Goal: Task Accomplishment & Management: Manage account settings

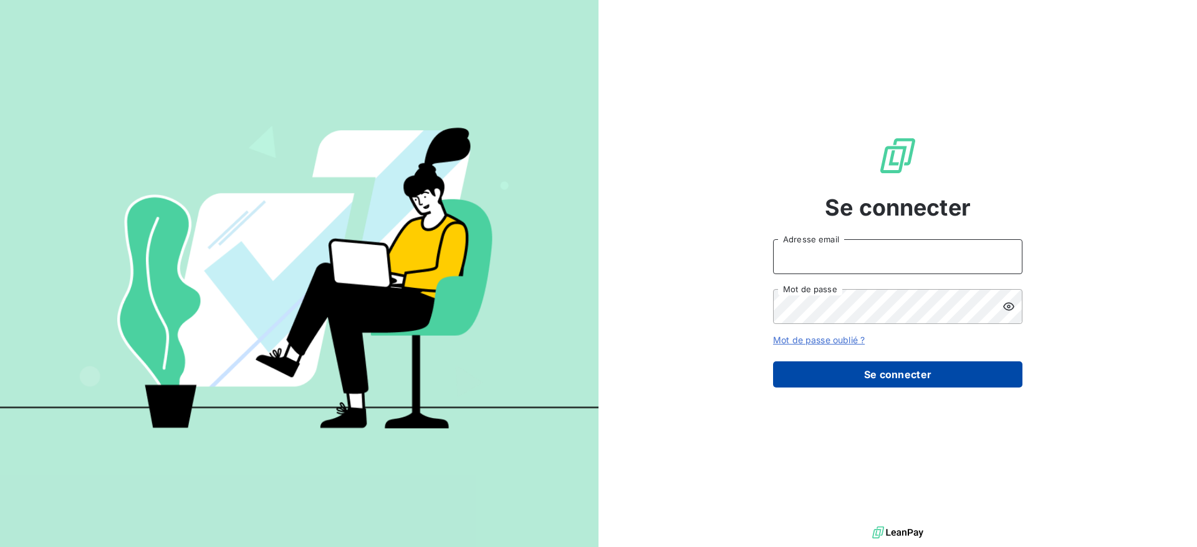
type input "[PERSON_NAME][EMAIL_ADDRESS][DOMAIN_NAME]"
click at [887, 380] on button "Se connecter" at bounding box center [897, 374] width 249 height 26
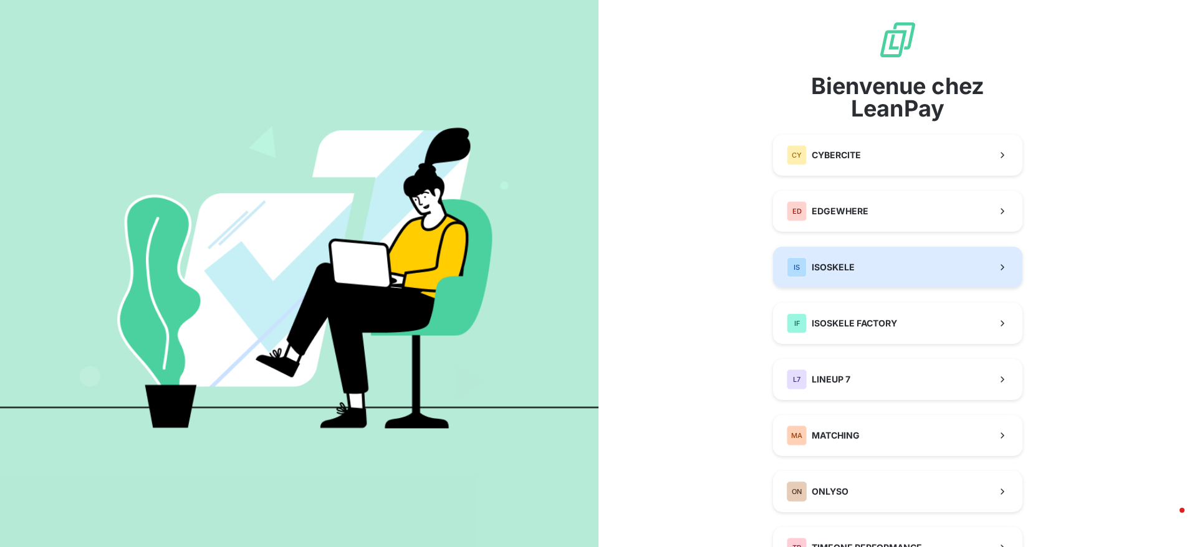
click at [818, 252] on button "IS ISOSKELE" at bounding box center [897, 267] width 249 height 41
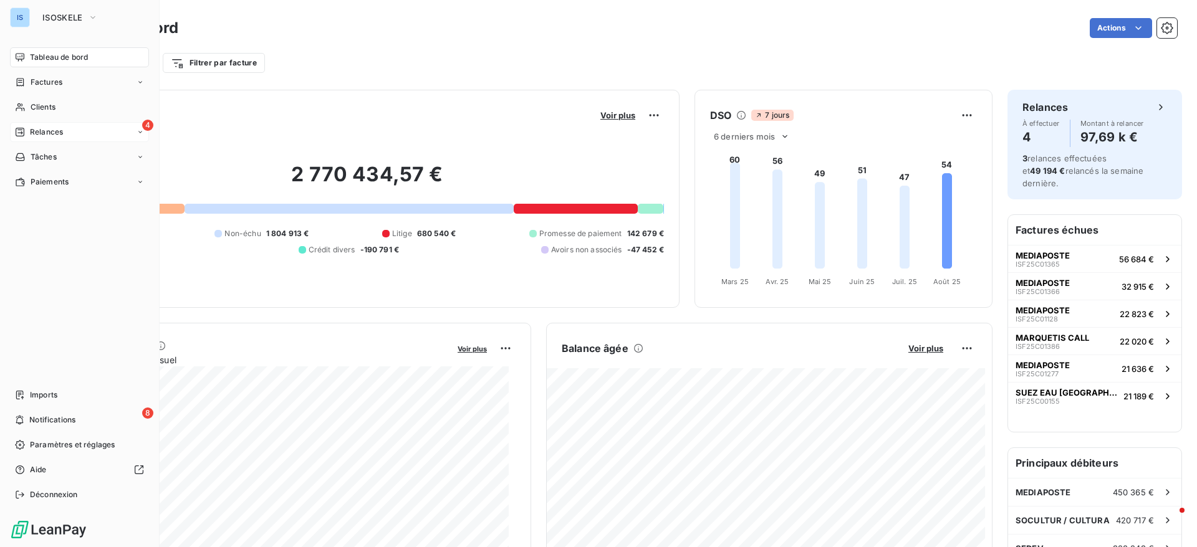
click at [57, 132] on span "Relances" at bounding box center [46, 132] width 33 height 11
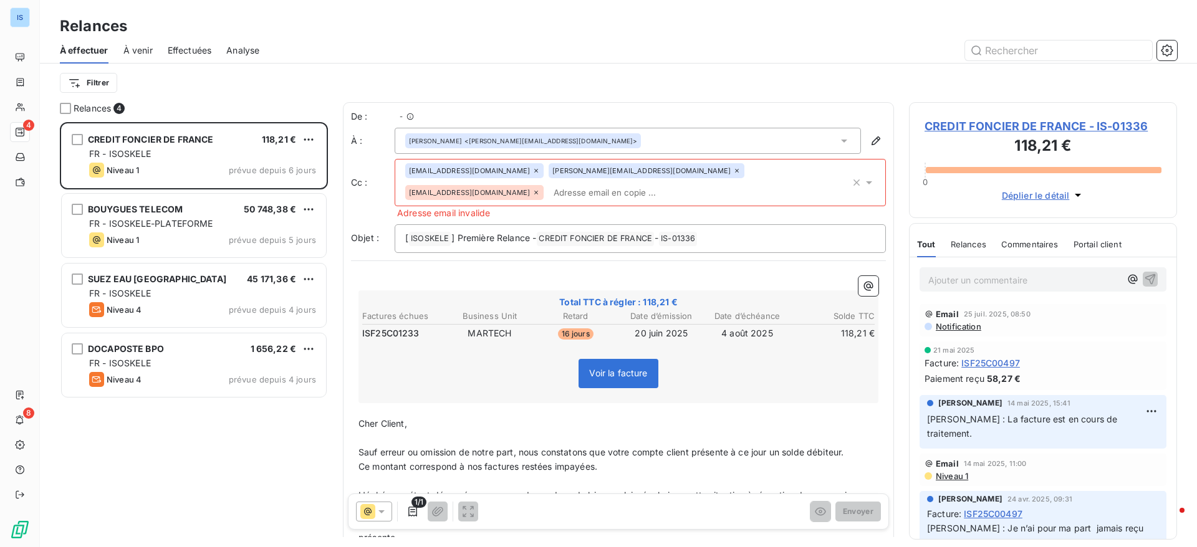
scroll to position [411, 254]
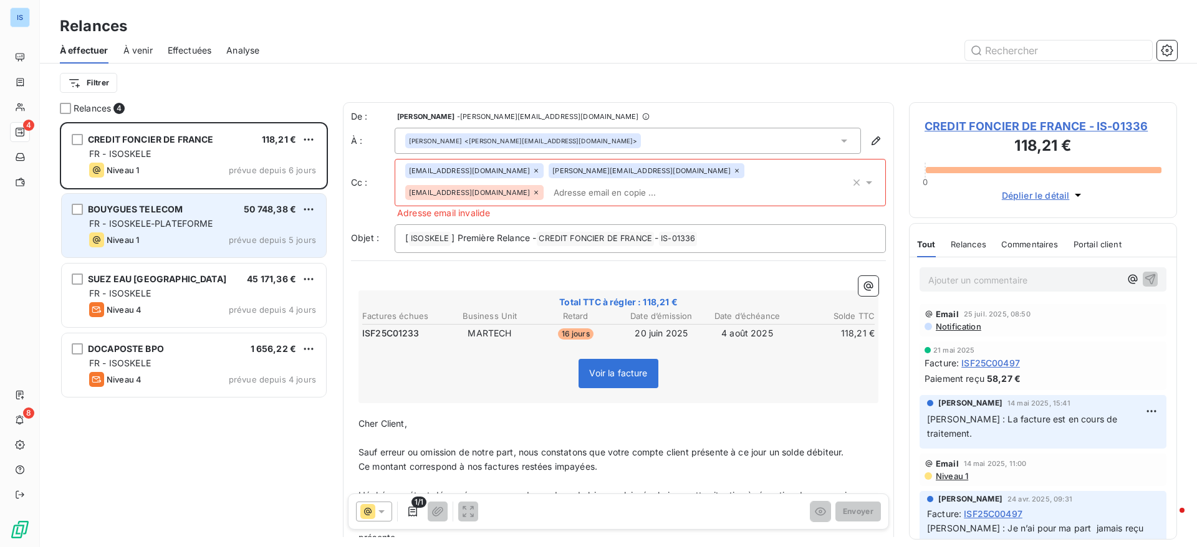
click at [176, 209] on span "BOUYGUES TELECOM" at bounding box center [135, 209] width 95 height 11
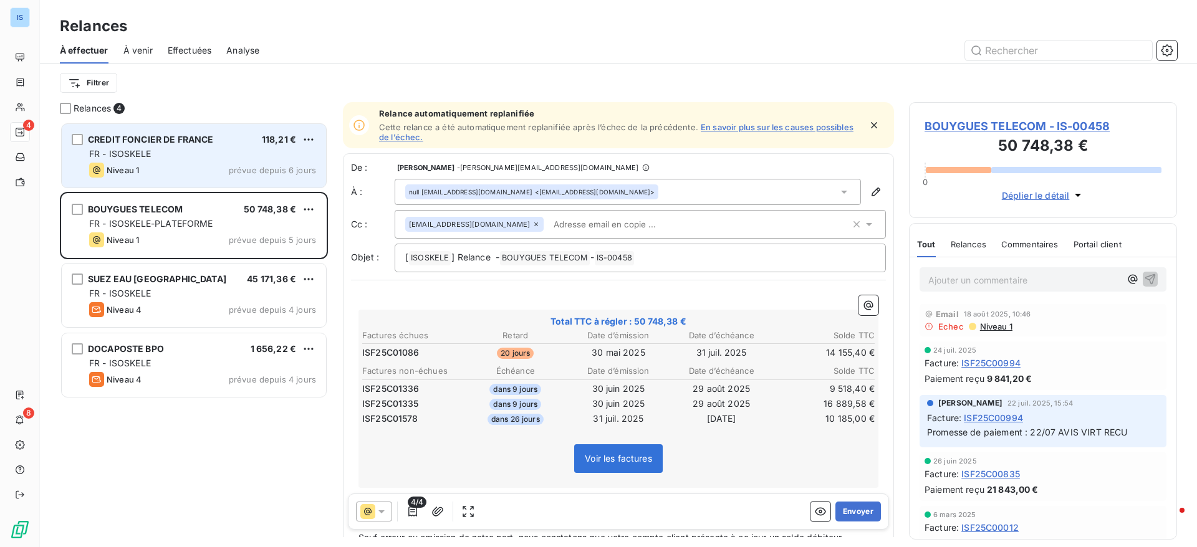
click at [177, 165] on div "Niveau 1 prévue depuis 6 jours" at bounding box center [202, 170] width 227 height 15
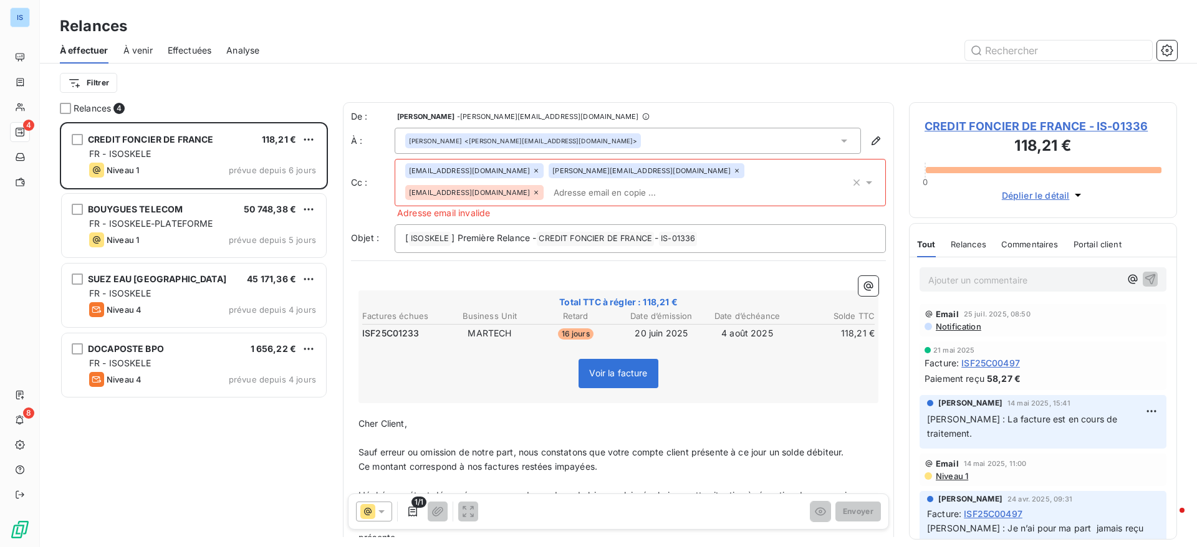
click at [540, 189] on icon at bounding box center [535, 192] width 7 height 7
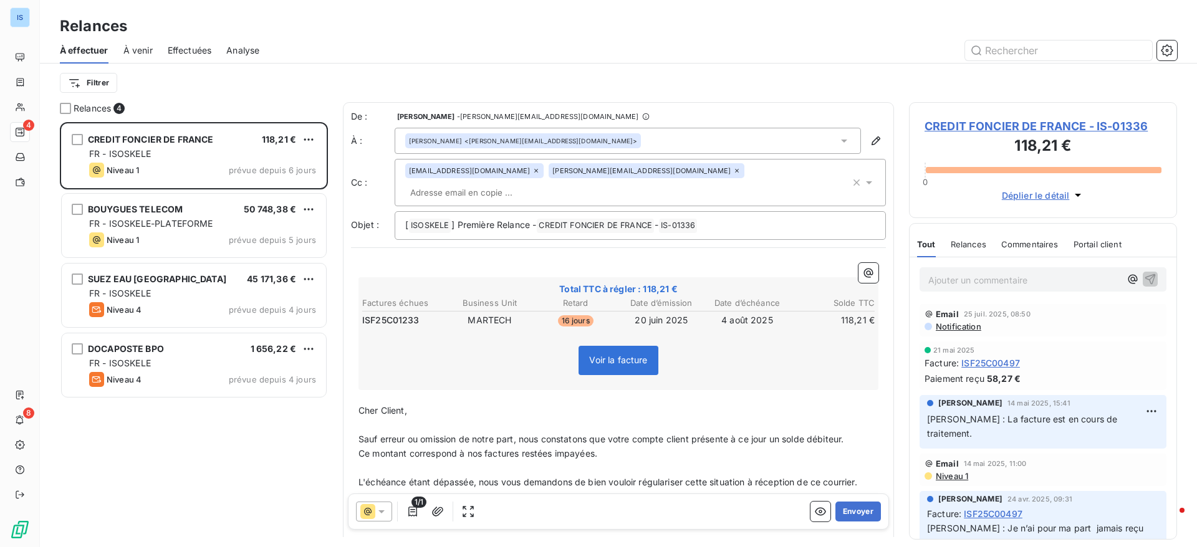
click at [706, 72] on div "Filtrer" at bounding box center [618, 83] width 1117 height 24
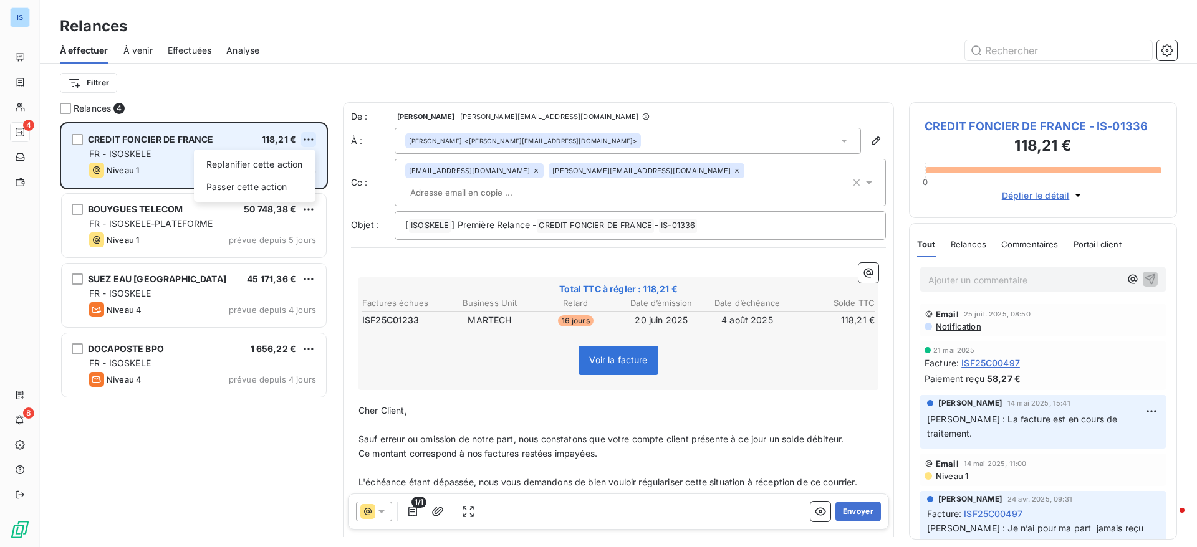
click at [312, 135] on html "IS 4 8 Relances À effectuer À venir Effectuées Analyse Filtrer Relances 4 CREDI…" at bounding box center [598, 273] width 1197 height 547
click at [261, 170] on div "Replanifier cette action" at bounding box center [255, 165] width 112 height 20
select select "7"
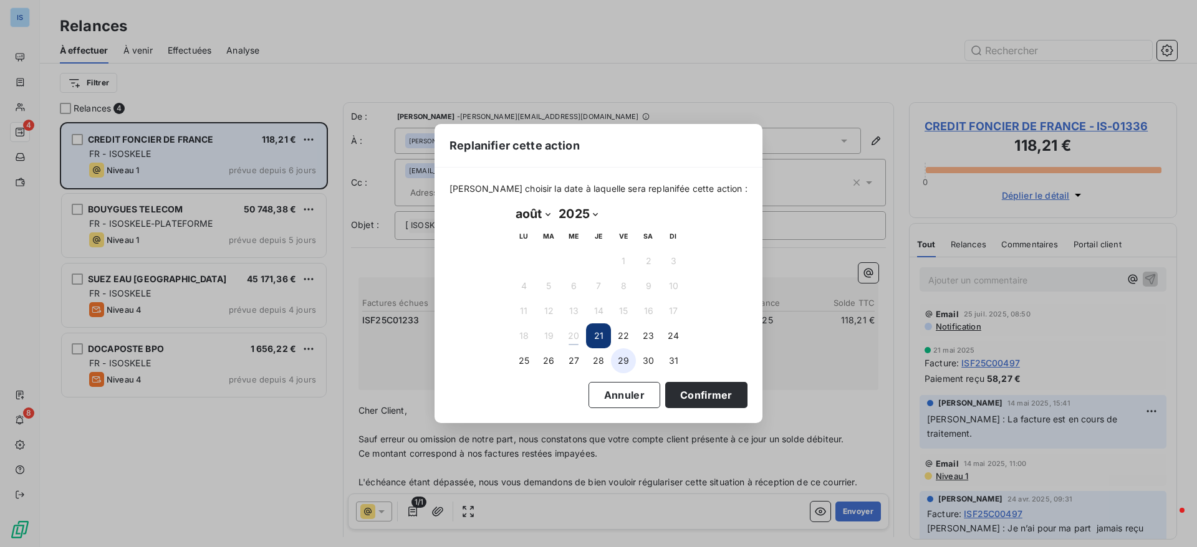
click at [626, 361] on button "29" at bounding box center [623, 360] width 25 height 25
click at [691, 400] on button "Confirmer" at bounding box center [706, 395] width 82 height 26
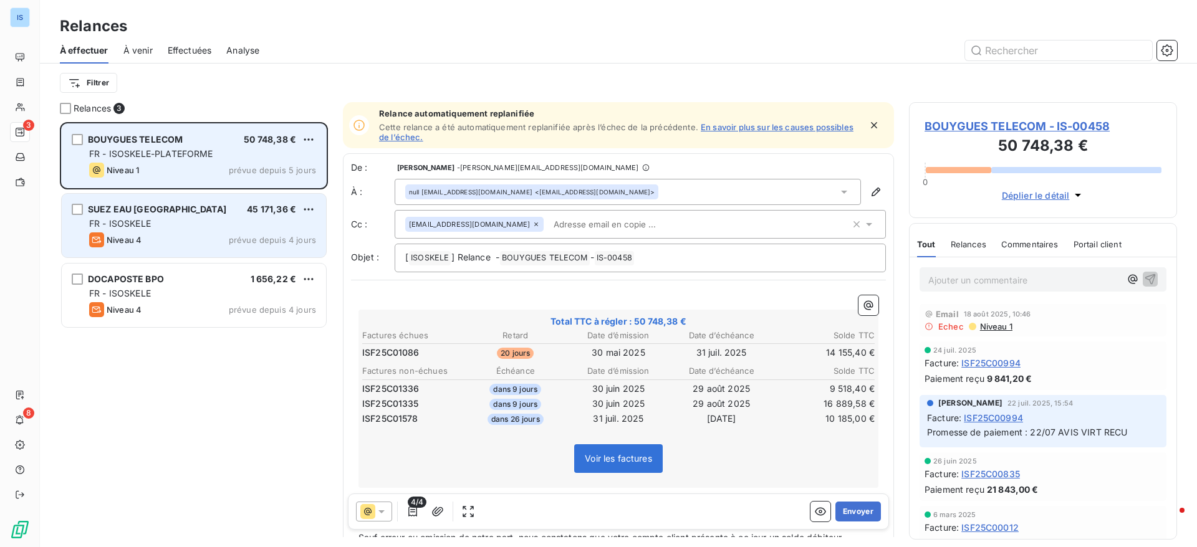
click at [206, 227] on div "FR - ISOSKELE" at bounding box center [202, 224] width 227 height 12
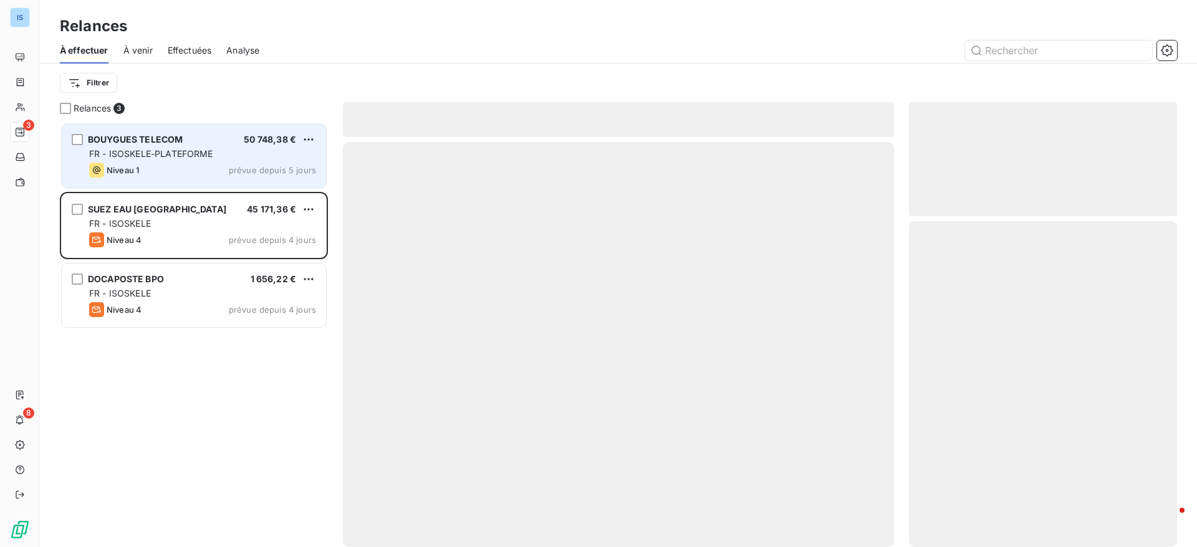
click at [181, 166] on div "Niveau 1 prévue depuis 5 jours" at bounding box center [202, 170] width 227 height 15
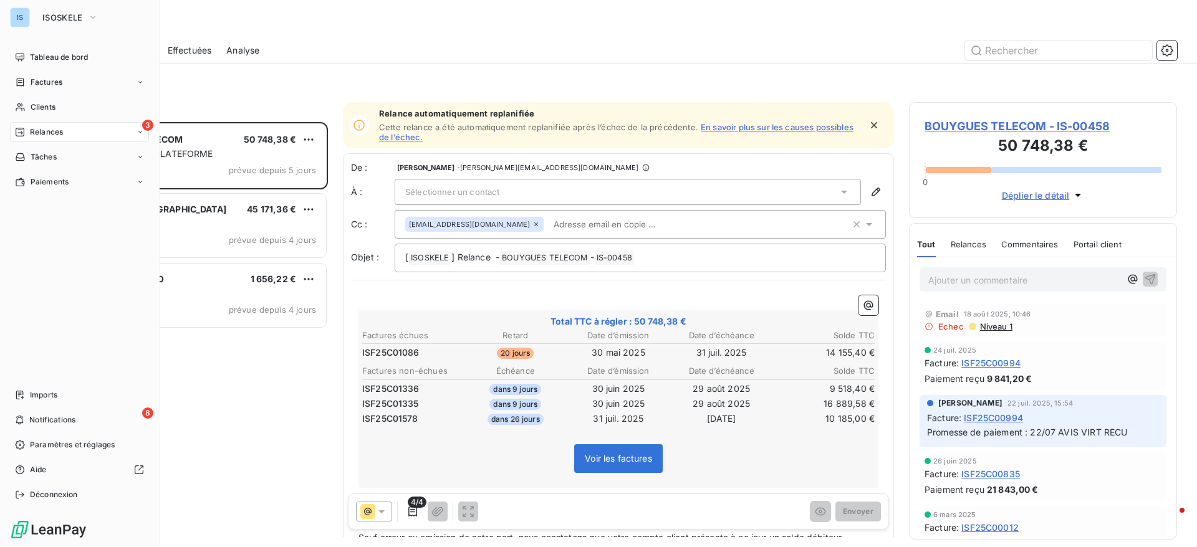
click at [33, 19] on div "IS ISOSKELE" at bounding box center [79, 17] width 139 height 20
click at [70, 10] on button "ISOSKELE" at bounding box center [70, 17] width 70 height 20
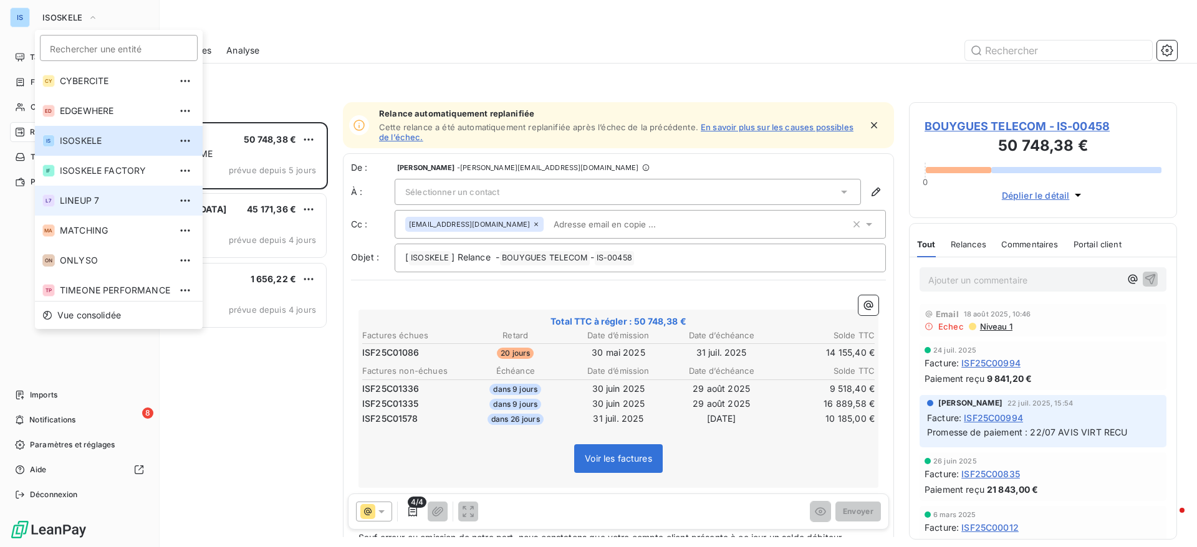
click at [62, 209] on li "L7 LINEUP 7" at bounding box center [119, 201] width 168 height 30
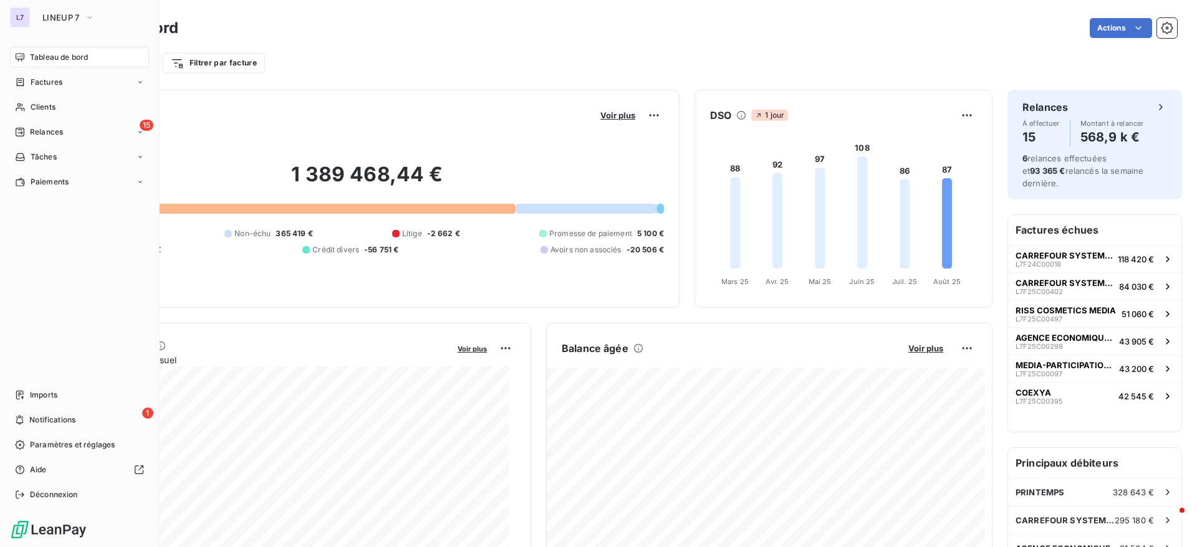
click at [52, 143] on nav "Tableau de bord Factures Clients 15 Relances Tâches Paiements" at bounding box center [79, 119] width 139 height 145
click at [43, 133] on span "Relances" at bounding box center [46, 132] width 33 height 11
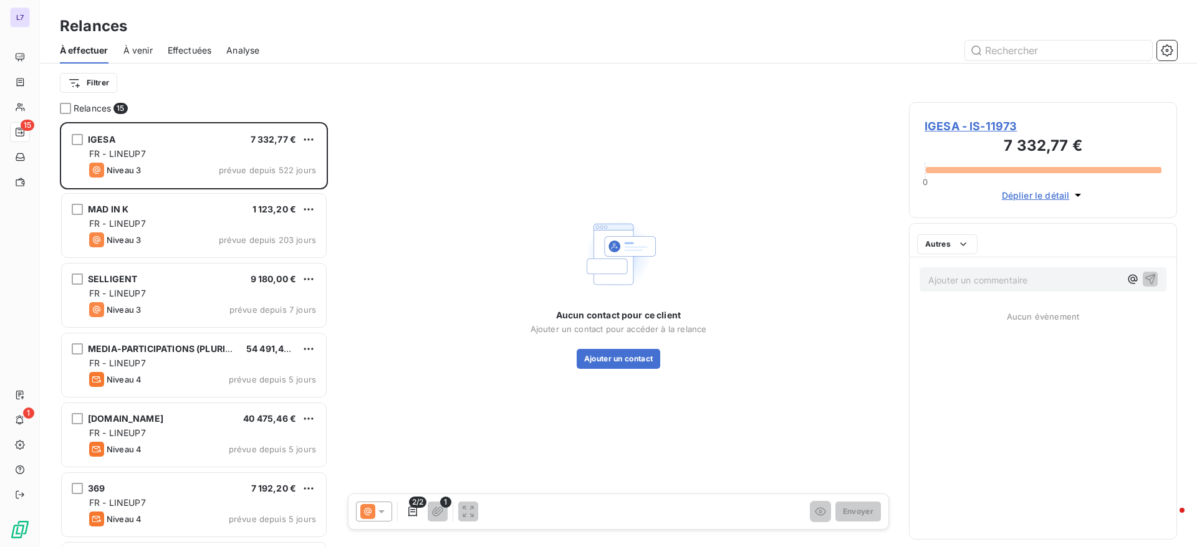
scroll to position [411, 254]
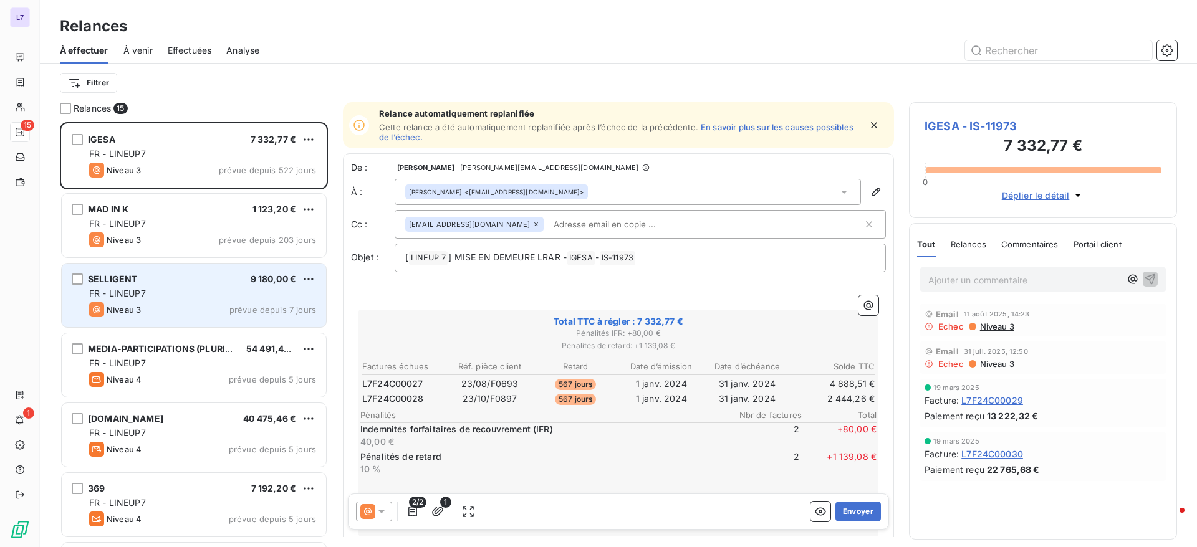
click at [218, 300] on div "SELLIGENT 9 180,00 € FR - LINEUP7 Niveau 3 prévue depuis 7 jours" at bounding box center [194, 296] width 264 height 64
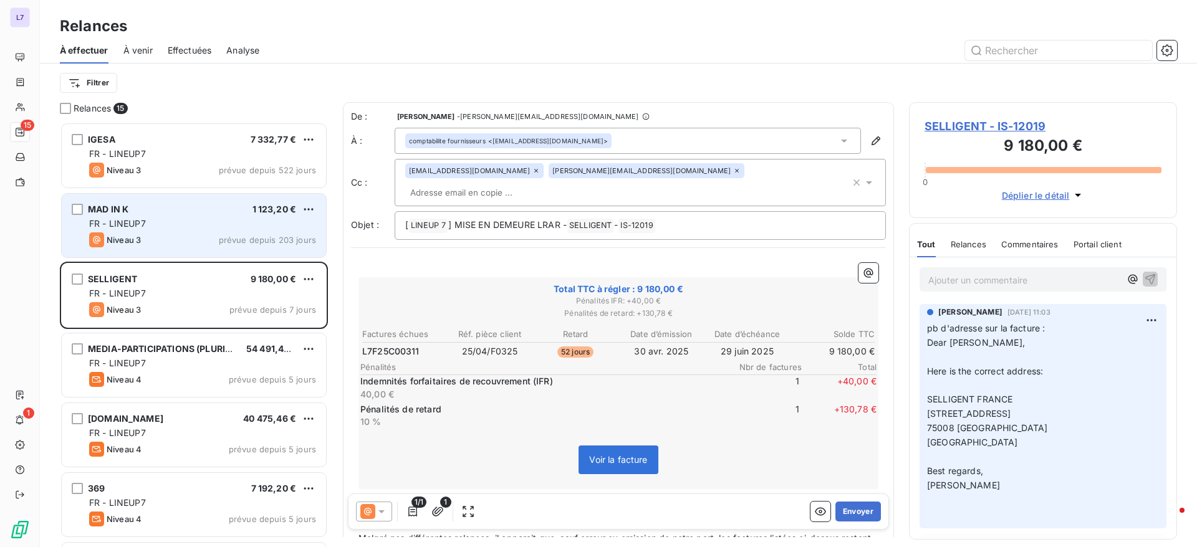
click at [220, 237] on div "Niveau 3 prévue depuis 203 jours" at bounding box center [202, 239] width 227 height 15
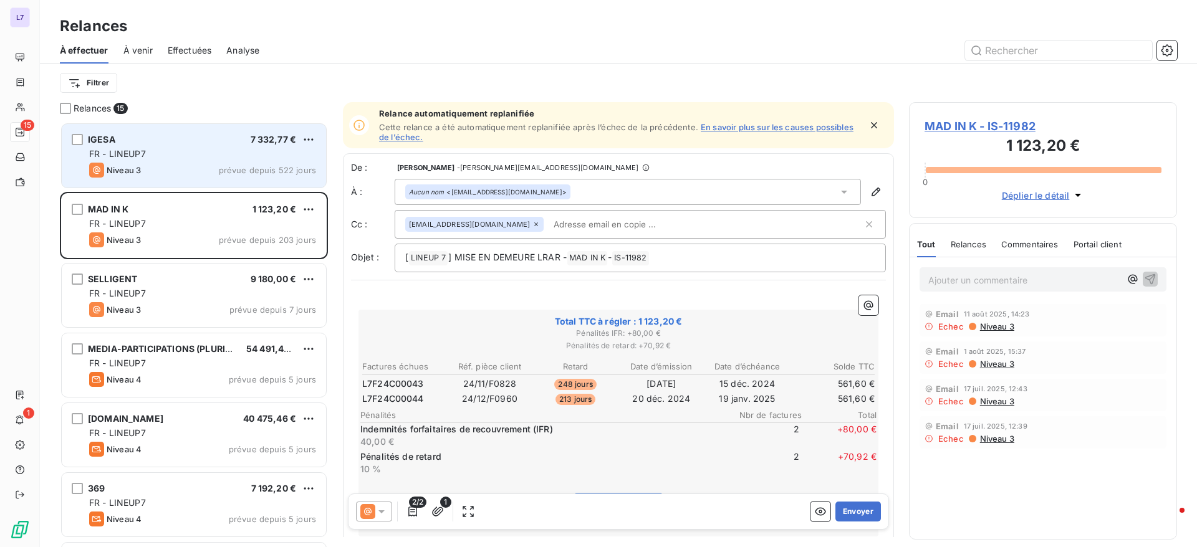
click at [188, 163] on div "Niveau 3 prévue depuis 522 jours" at bounding box center [202, 170] width 227 height 15
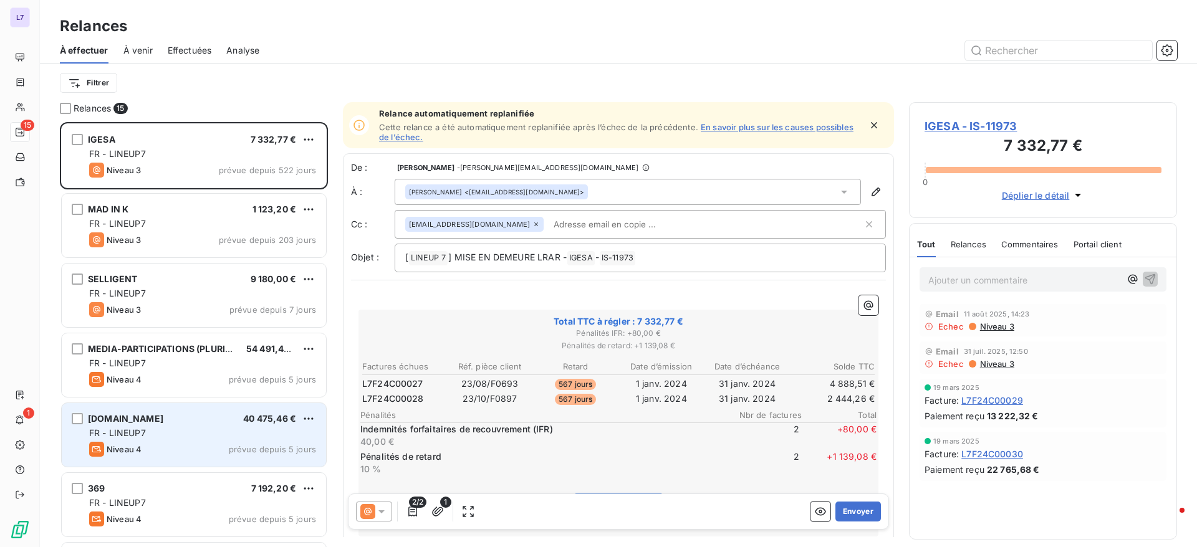
click at [186, 440] on div "SHOWROOMPRIVE.COM 40 475,46 € FR - LINEUP7 Niveau 4 prévue depuis 5 jours" at bounding box center [194, 435] width 264 height 64
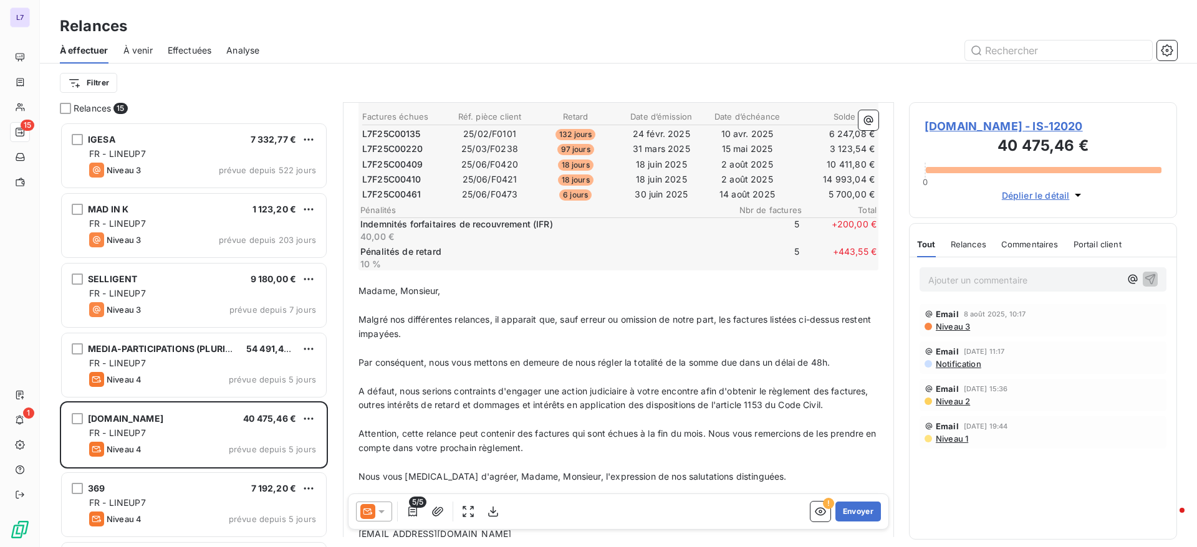
scroll to position [280, 0]
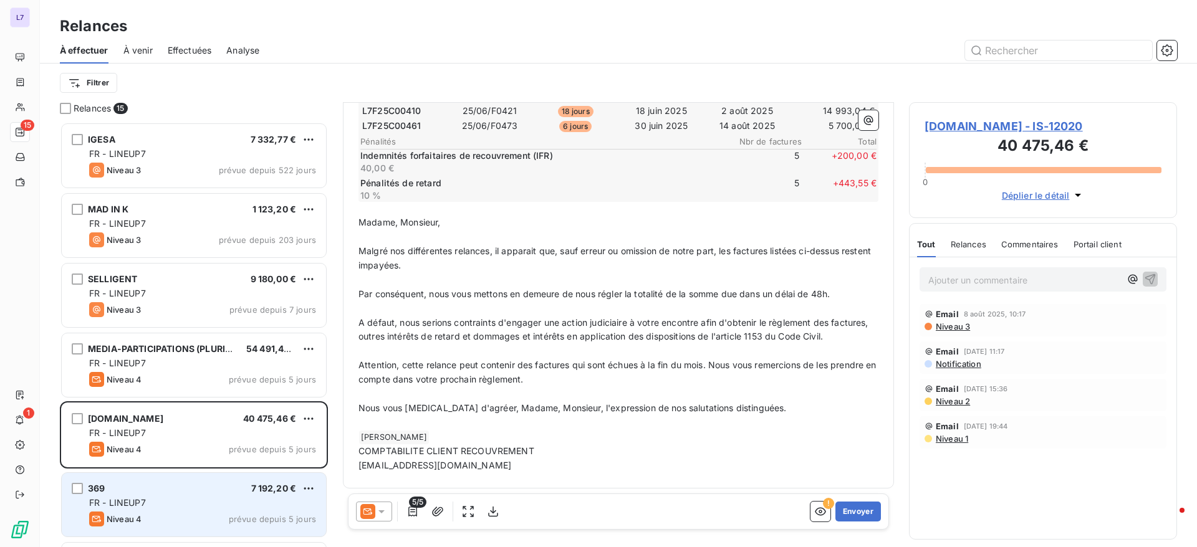
click at [237, 490] on div "369 7 192,20 €" at bounding box center [202, 488] width 227 height 11
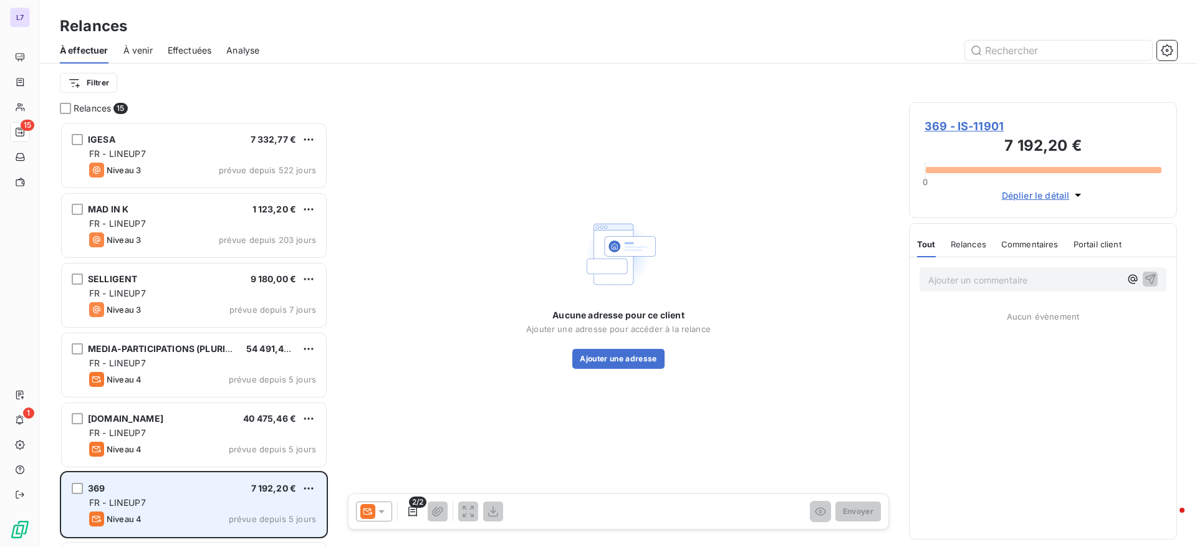
click at [237, 490] on div "369 7 192,20 €" at bounding box center [202, 488] width 227 height 11
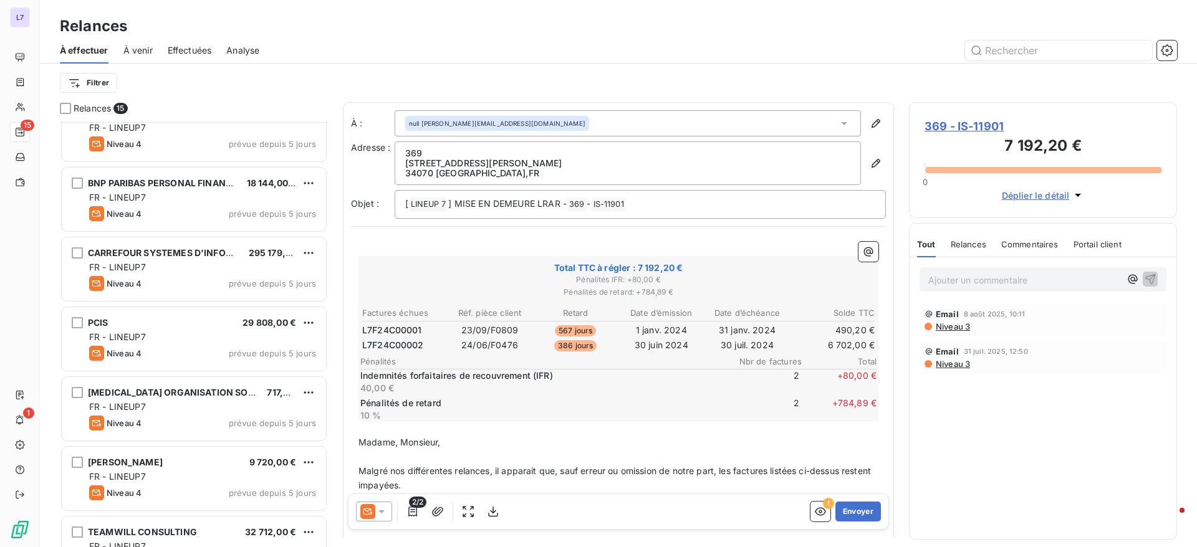
scroll to position [548, 0]
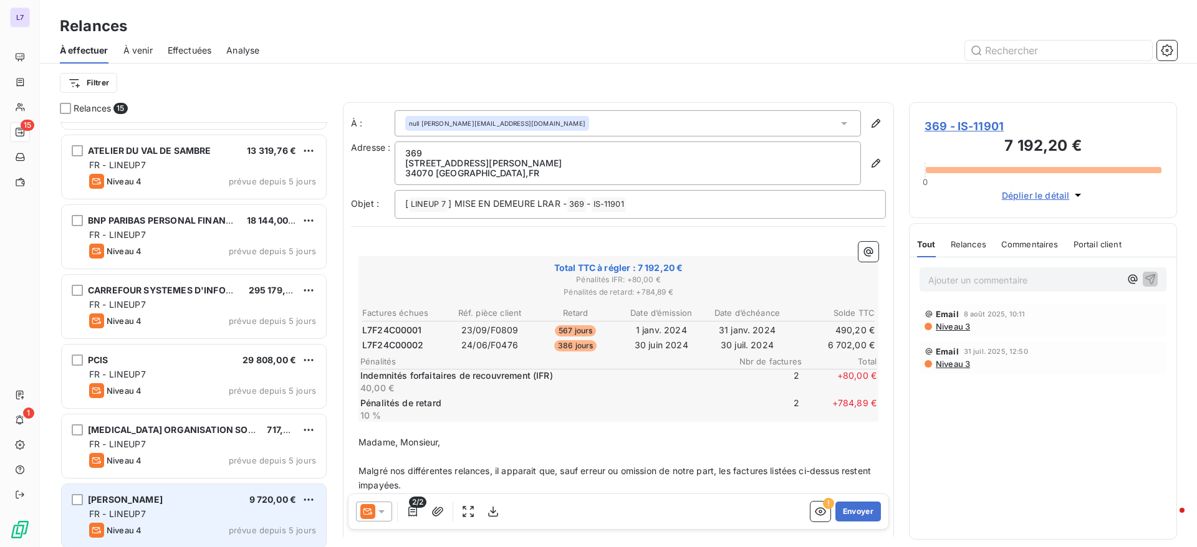
click at [186, 504] on div "JULES 9 720,00 €" at bounding box center [202, 499] width 227 height 11
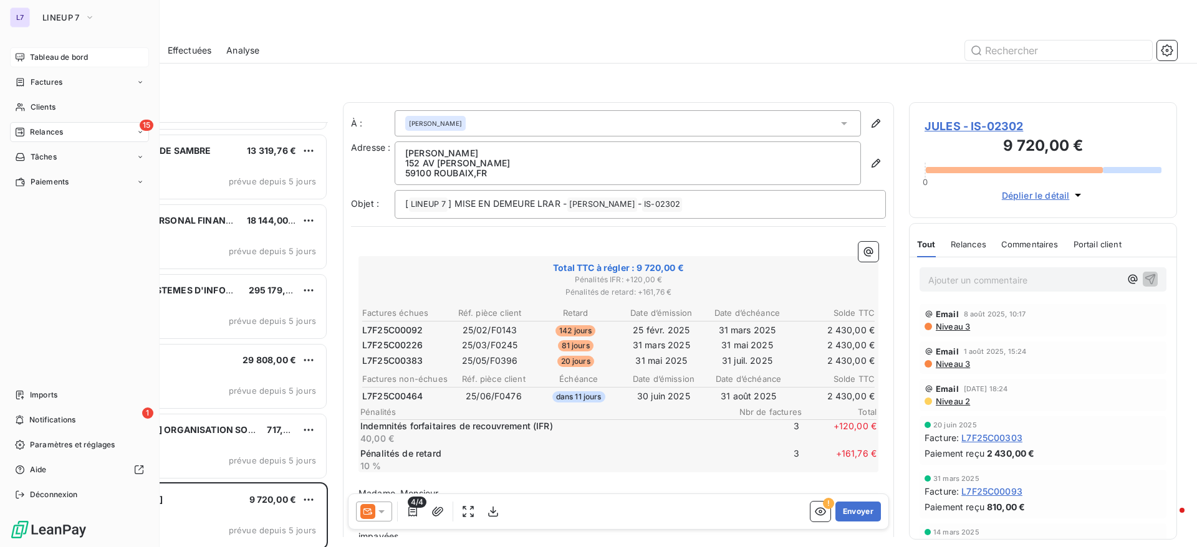
click at [38, 59] on span "Tableau de bord" at bounding box center [59, 57] width 58 height 11
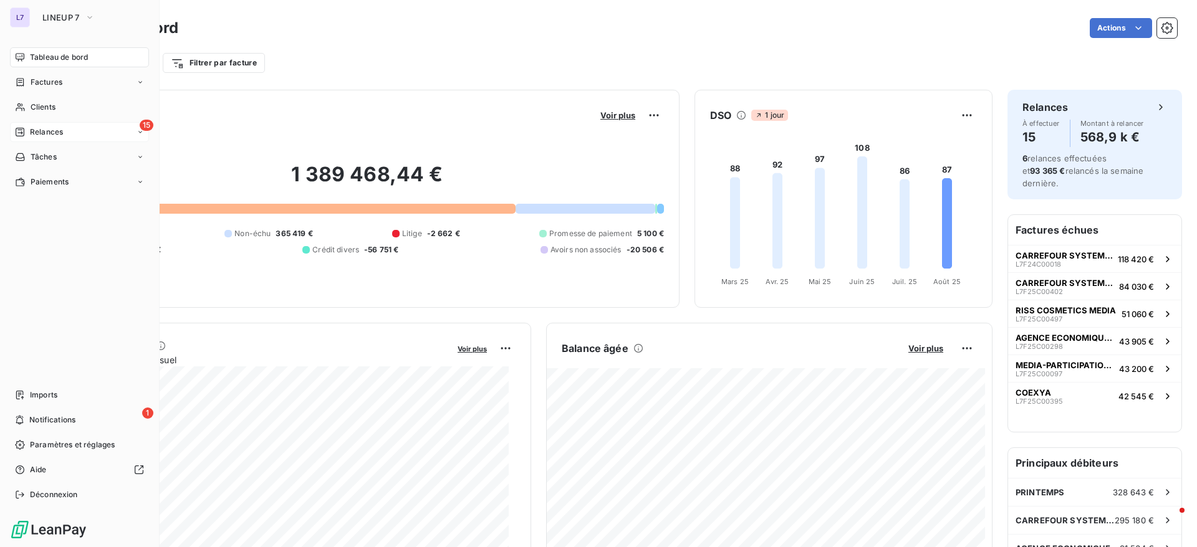
click at [55, 6] on div "L7 LINEUP 7 Tableau de bord Factures Clients 15 Relances Tâches Paiements Impor…" at bounding box center [80, 273] width 160 height 547
click at [51, 20] on span "LINEUP 7" at bounding box center [60, 17] width 37 height 10
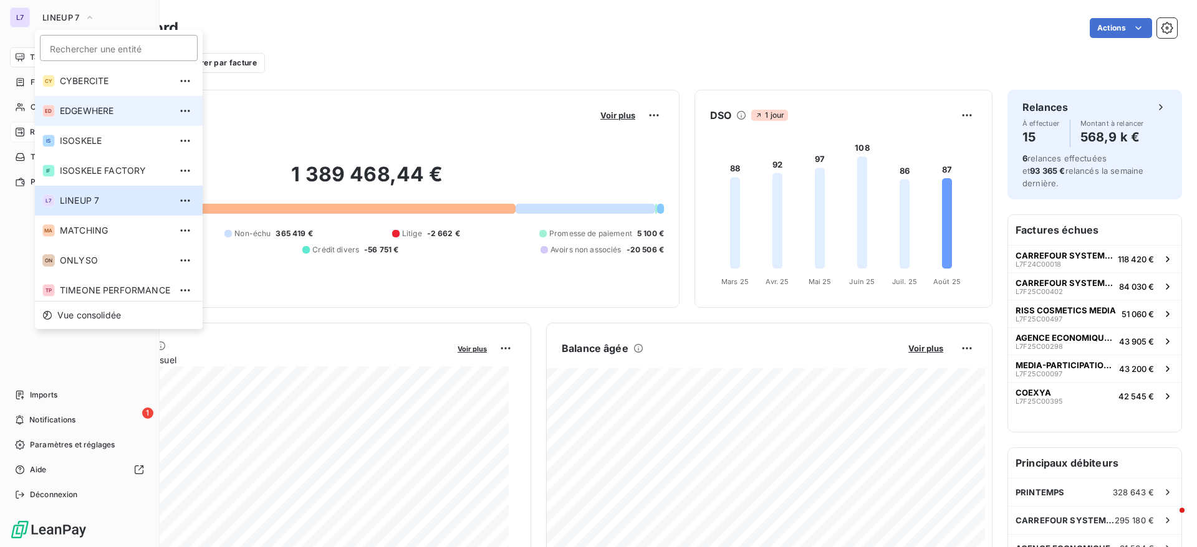
click at [83, 117] on span "EDGEWHERE" at bounding box center [115, 111] width 110 height 12
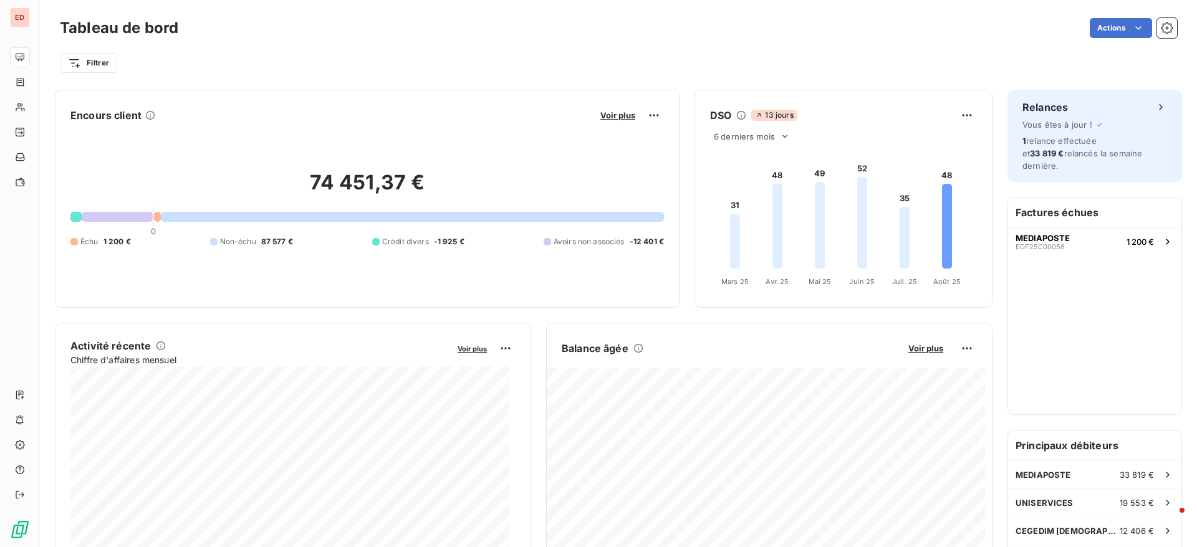
click at [105, 243] on span "1 200 €" at bounding box center [116, 241] width 27 height 11
click at [1045, 233] on span "MEDIAPOSTE" at bounding box center [1042, 238] width 54 height 10
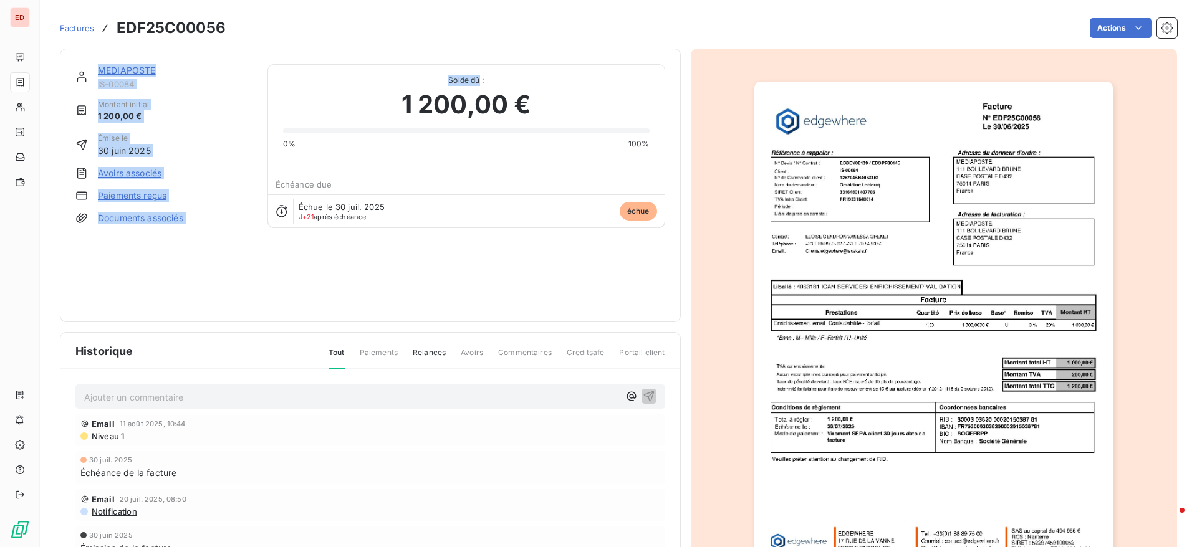
drag, startPoint x: 476, startPoint y: 63, endPoint x: 297, endPoint y: 63, distance: 178.2
click at [297, 63] on div "MEDIAPOSTE IS-00084 Montant initial 1 200,00 € Émise le [DATE] Avoirs associés …" at bounding box center [370, 186] width 621 height 274
